Goal: Transaction & Acquisition: Purchase product/service

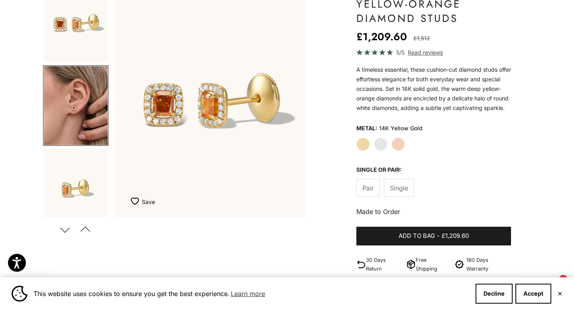
scroll to position [102, 0]
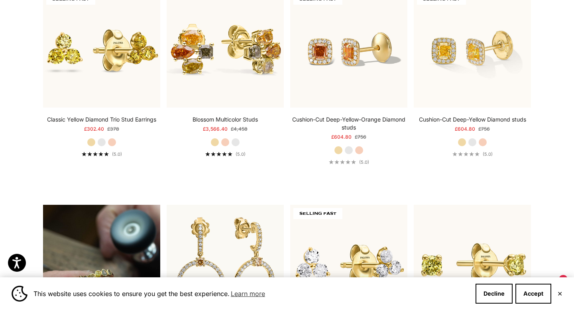
scroll to position [468, 0]
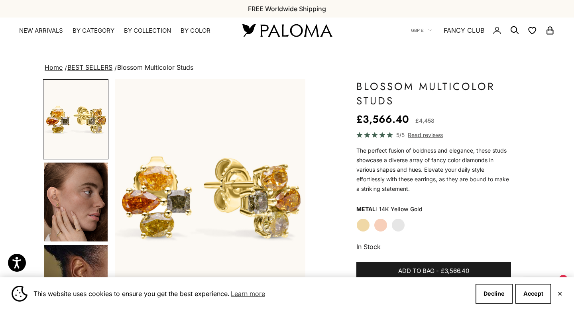
click at [75, 197] on img "Go to item 4" at bounding box center [76, 202] width 64 height 79
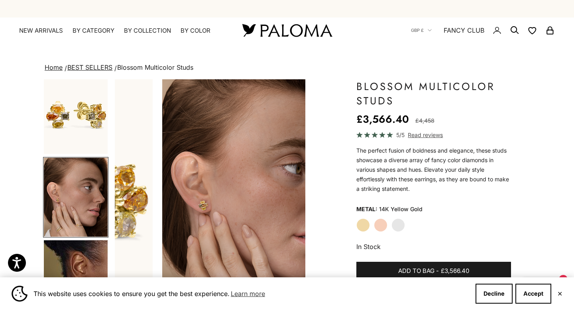
scroll to position [0, 200]
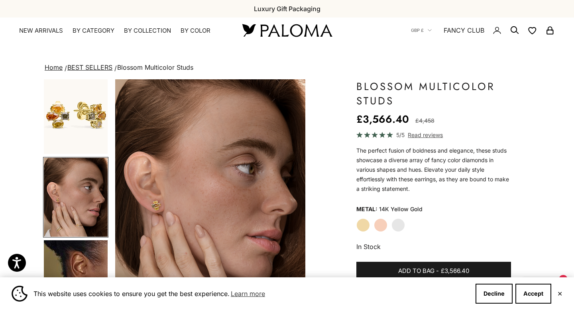
click at [82, 263] on img "Go to item 5" at bounding box center [76, 279] width 64 height 79
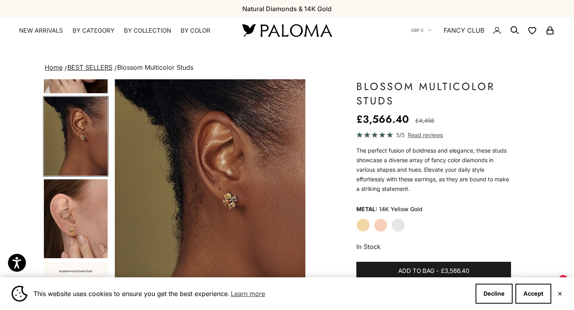
scroll to position [149, 0]
click at [81, 232] on img "Go to item 6" at bounding box center [76, 218] width 64 height 79
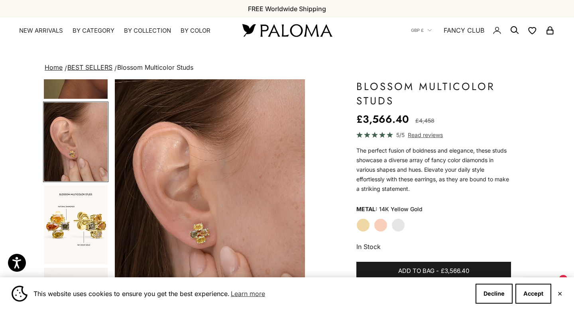
scroll to position [226, 0]
click at [81, 232] on img "Go to item 7" at bounding box center [76, 224] width 64 height 79
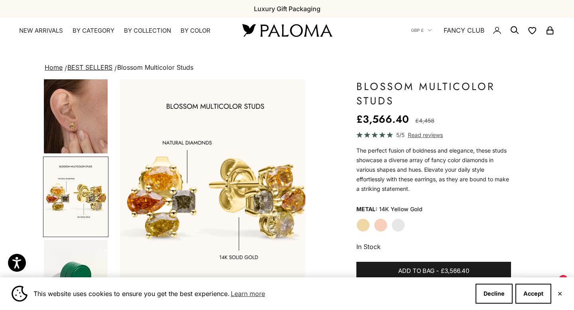
scroll to position [0, 800]
